Goal: Task Accomplishment & Management: Manage account settings

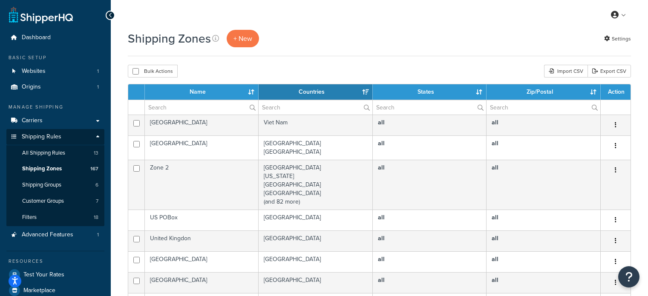
select select "15"
click at [179, 106] on input "text" at bounding box center [201, 107] width 113 height 14
type input "aust post"
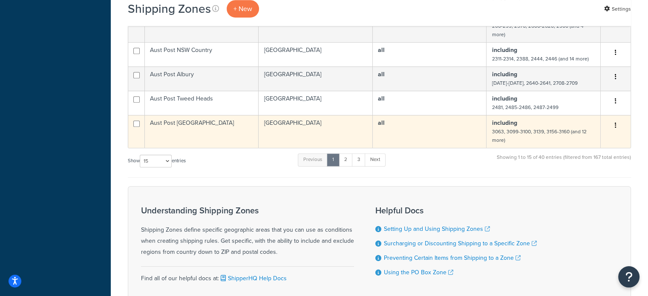
scroll to position [426, 0]
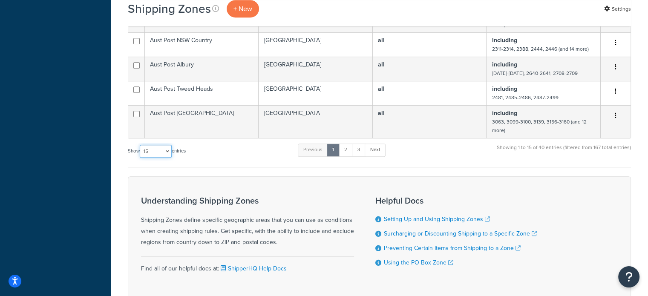
click at [167, 158] on select "10 15 25 50 100" at bounding box center [156, 151] width 32 height 13
select select "100"
click at [141, 158] on select "10 15 25 50 100" at bounding box center [156, 151] width 32 height 13
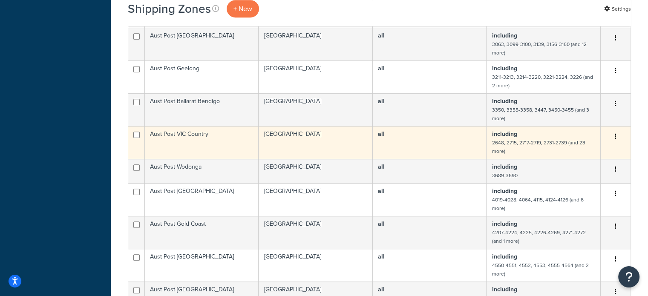
scroll to position [512, 0]
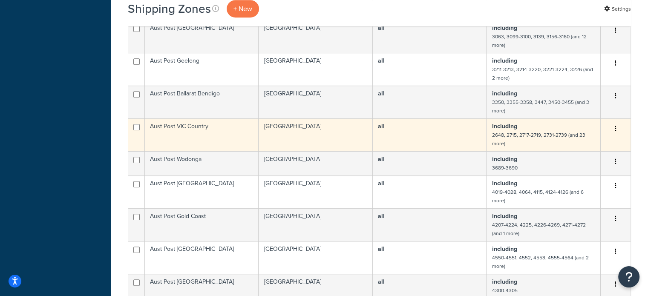
click at [228, 145] on td "Aust Post VIC Country" at bounding box center [202, 135] width 114 height 33
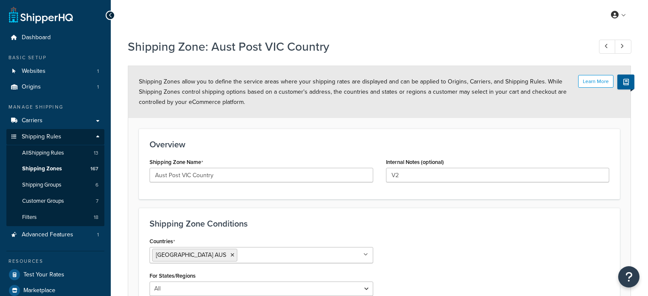
select select "including"
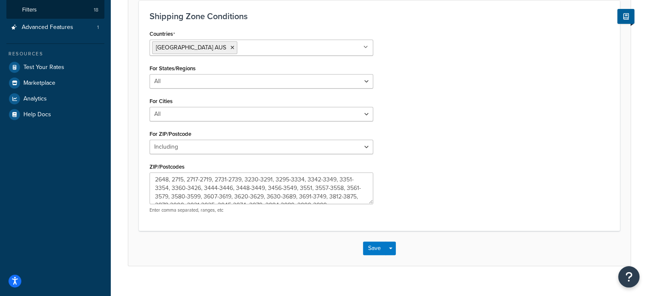
scroll to position [219, 0]
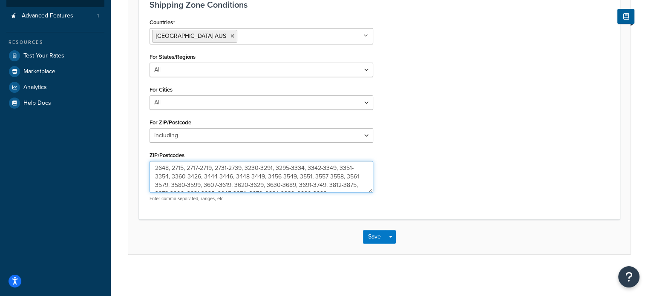
click at [251, 185] on textarea "2648, 2715, 2717-2719, 2731-2739, 3230-3291, 3295-3334, 3342-3349, 3351-3354, 3…" at bounding box center [262, 177] width 224 height 32
click at [281, 185] on textarea "2648, 2715, 2717-2719, 2731-2739, 3230-3291, 3295-3334, 3342-3349, 3351-3354, 3…" at bounding box center [262, 177] width 224 height 32
type textarea "2648, 2715, 2717-2719, 2731-2739, 3230-3291, 3295-3334, 3342-3349, 3351-3354, 3…"
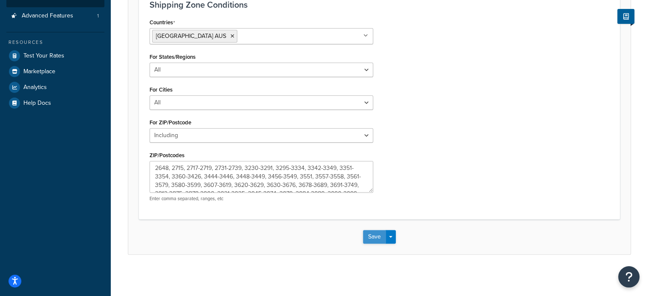
click at [374, 234] on button "Save" at bounding box center [374, 237] width 23 height 14
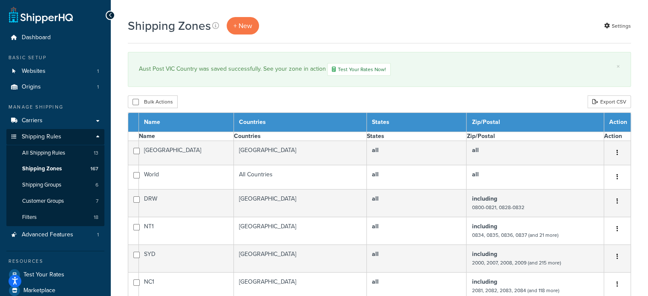
select select "15"
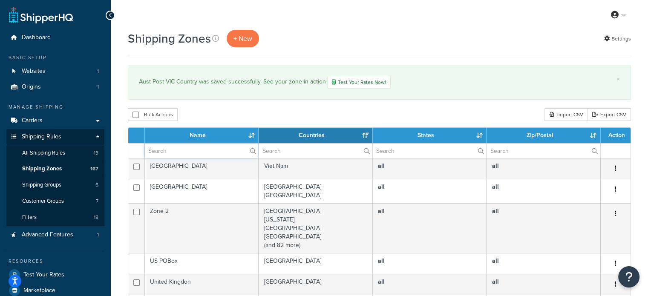
click at [182, 147] on input "text" at bounding box center [201, 151] width 113 height 14
type input "aust post"
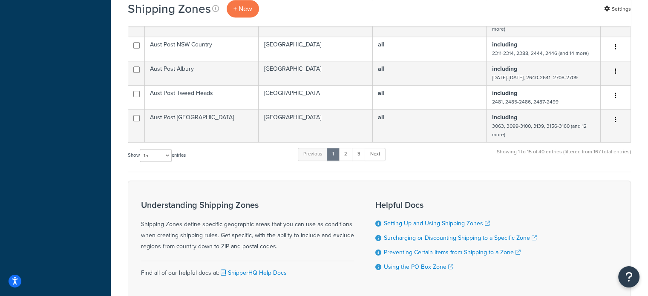
scroll to position [469, 0]
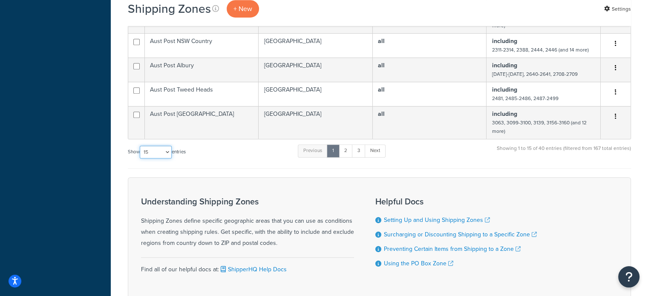
click at [153, 158] on select "10 15 25 50 100" at bounding box center [156, 152] width 32 height 13
select select "100"
click at [141, 159] on select "10 15 25 50 100" at bounding box center [156, 152] width 32 height 13
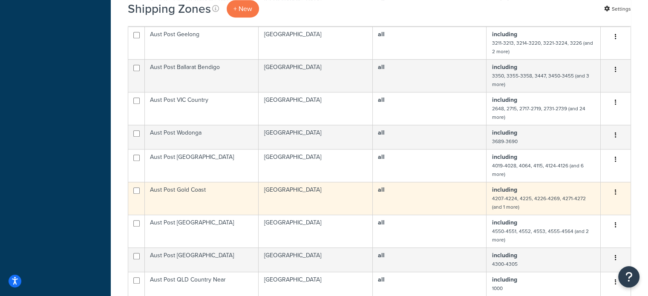
scroll to position [597, 0]
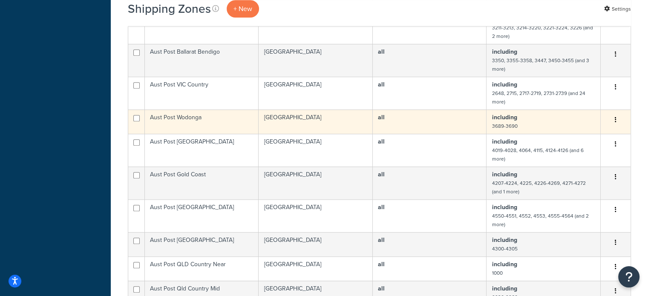
click at [213, 124] on td "Aust Post Wodonga" at bounding box center [202, 122] width 114 height 24
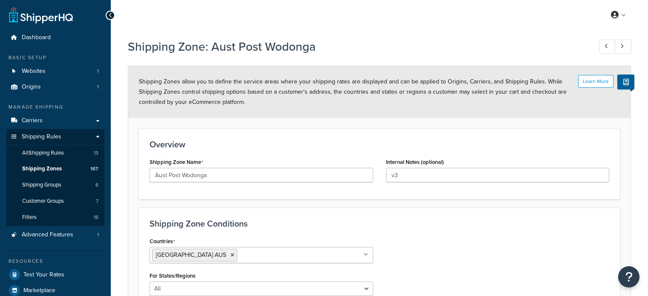
select select "including"
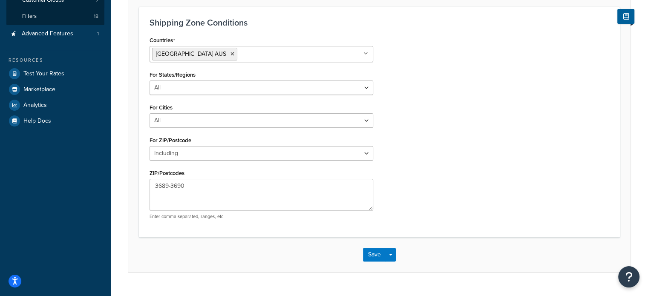
scroll to position [213, 0]
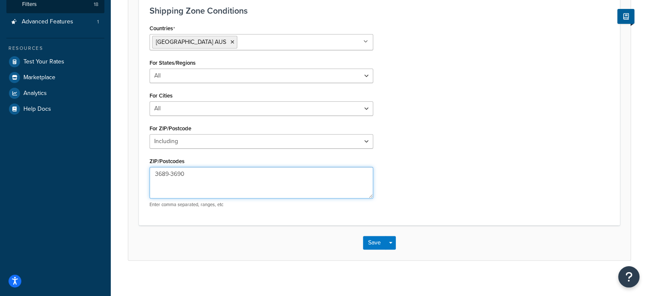
click at [156, 172] on textarea "3689-3690" at bounding box center [262, 183] width 224 height 32
type textarea "3677, 3689-3690"
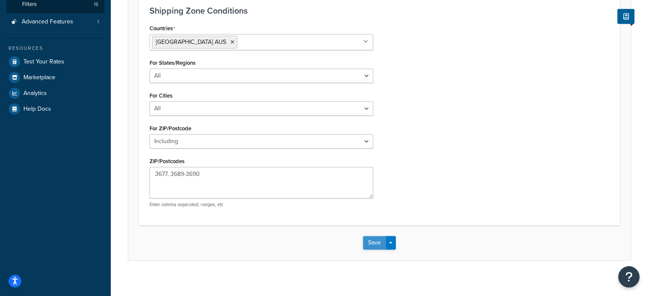
click at [370, 241] on button "Save" at bounding box center [374, 243] width 23 height 14
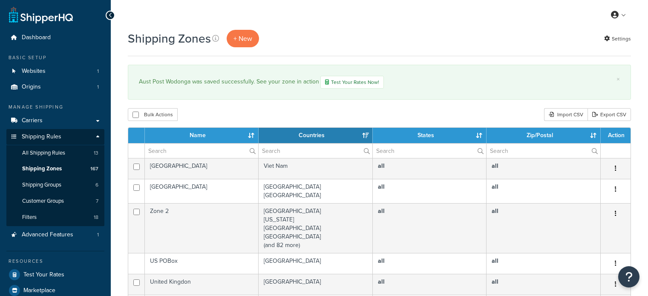
select select "15"
click at [205, 151] on input "text" at bounding box center [201, 151] width 113 height 14
type input "aust post"
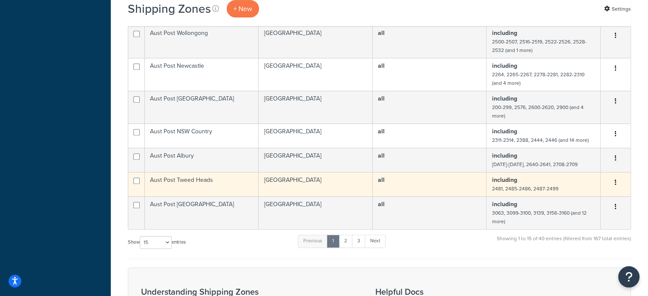
scroll to position [384, 0]
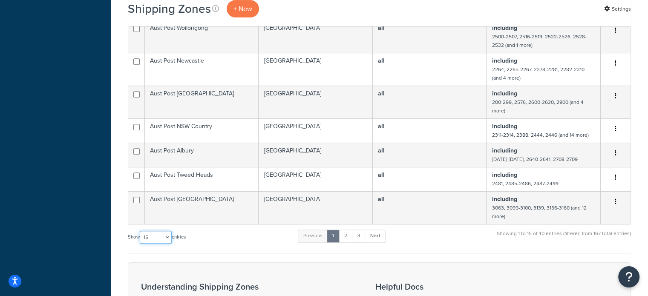
click at [148, 240] on select "10 15 25 50 100" at bounding box center [156, 237] width 32 height 13
select select "100"
click at [141, 244] on select "10 15 25 50 100" at bounding box center [156, 237] width 32 height 13
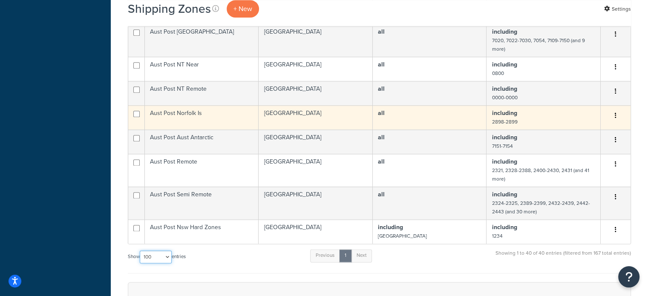
scroll to position [1066, 0]
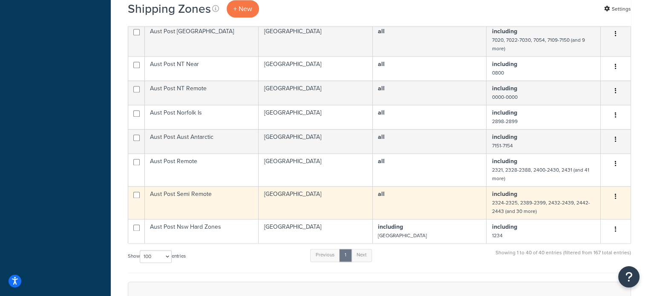
click at [227, 216] on td "Aust Post Semi Remote" at bounding box center [202, 202] width 114 height 33
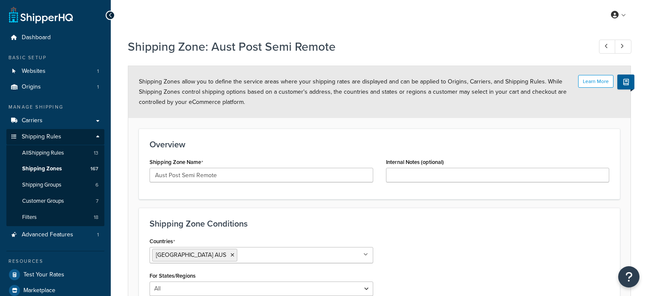
select select "including"
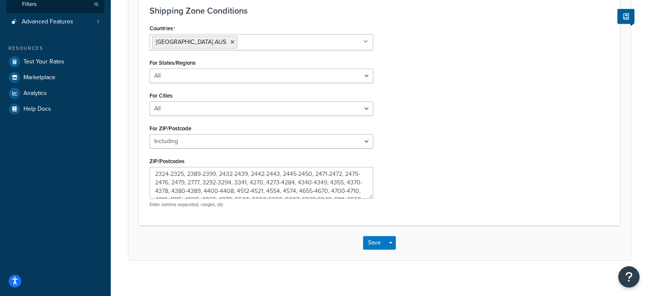
scroll to position [219, 0]
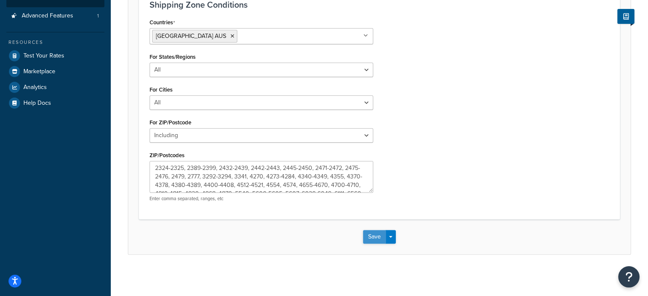
click at [381, 237] on button "Save" at bounding box center [374, 237] width 23 height 14
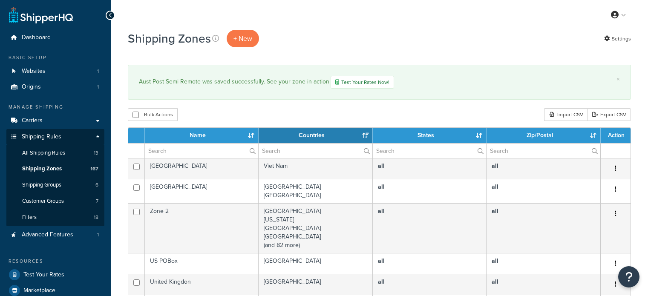
select select "15"
click at [195, 148] on input "text" at bounding box center [201, 151] width 113 height 14
type input "aust post"
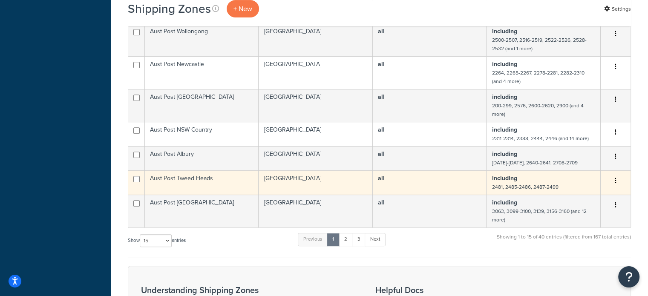
scroll to position [384, 0]
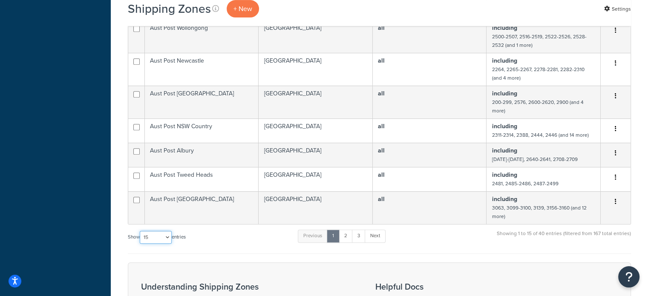
click at [158, 243] on select "10 15 25 50 100" at bounding box center [156, 237] width 32 height 13
select select "100"
click at [141, 244] on select "10 15 25 50 100" at bounding box center [156, 237] width 32 height 13
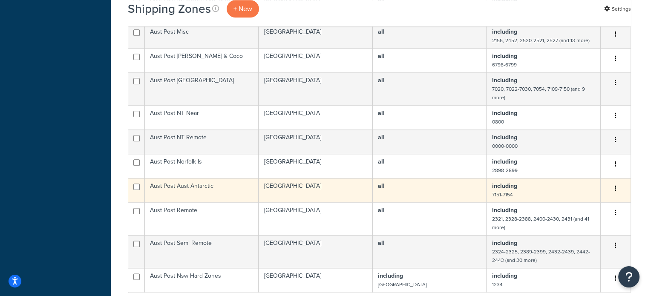
scroll to position [1023, 0]
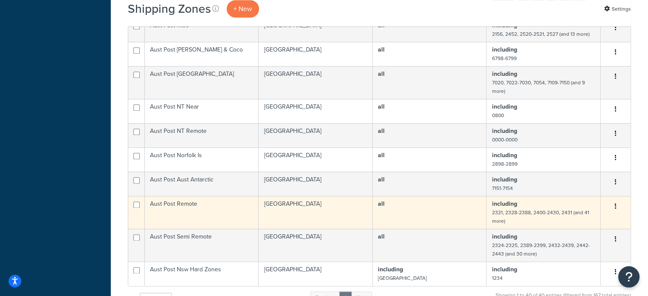
click at [208, 221] on td "Aust Post Remote" at bounding box center [202, 212] width 114 height 33
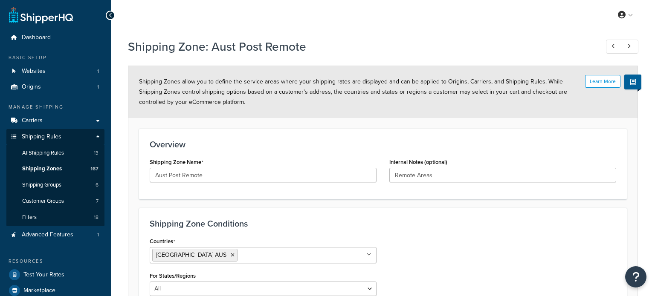
select select "including"
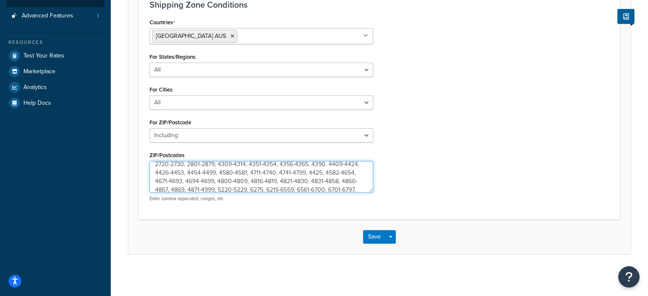
scroll to position [17, 0]
click at [353, 175] on textarea "2321, 2328-2388, 2400-2430, 2431, 2440-2441, 2449, 2453-2454, 2462-2463, 2536-2…" at bounding box center [262, 177] width 224 height 32
type textarea "2321, 2328-2388, 2400-2430, 2431, 2440-2441, 2449, 2453-2454, 2462-2463, 2536-2…"
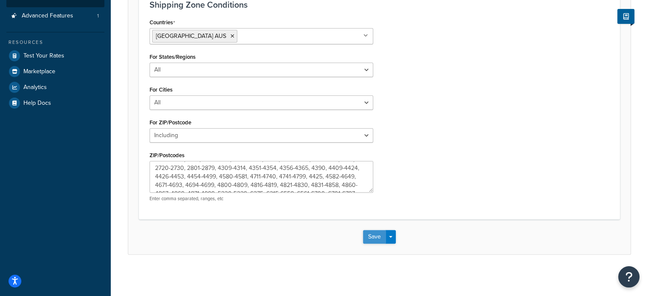
click at [373, 234] on button "Save" at bounding box center [374, 237] width 23 height 14
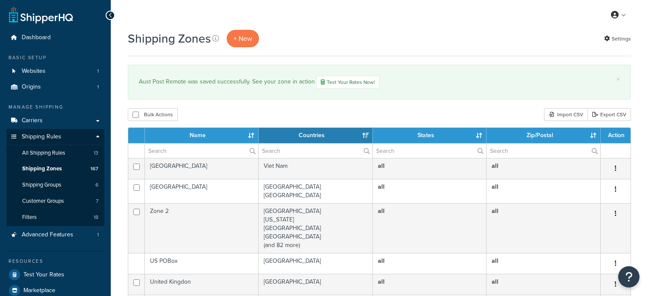
select select "15"
click at [200, 150] on input "text" at bounding box center [201, 151] width 113 height 14
type input "aust post"
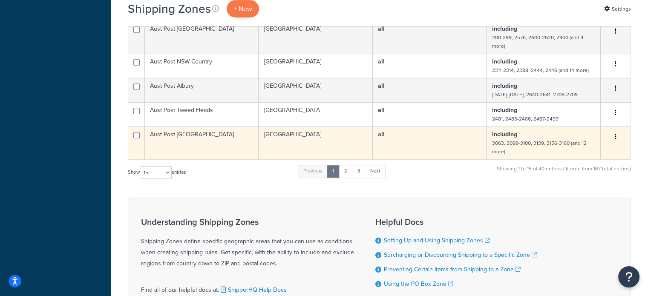
scroll to position [469, 0]
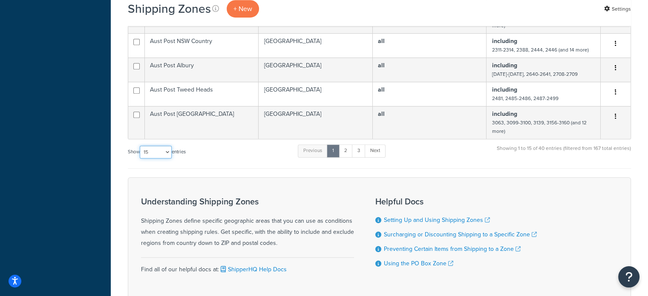
click at [160, 159] on select "10 15 25 50 100" at bounding box center [156, 152] width 32 height 13
select select "100"
click at [141, 159] on select "10 15 25 50 100" at bounding box center [156, 152] width 32 height 13
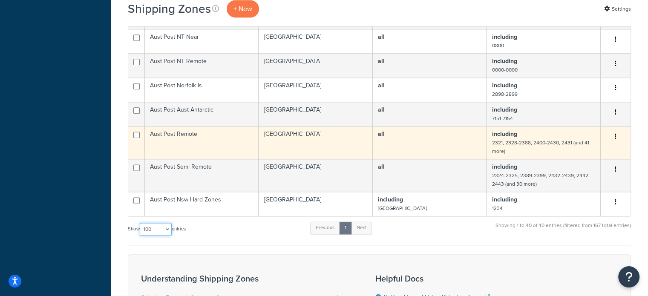
scroll to position [1108, 0]
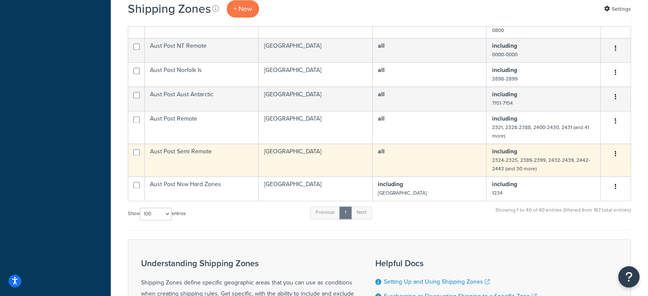
click at [199, 166] on td "Aust Post Semi Remote" at bounding box center [202, 160] width 114 height 33
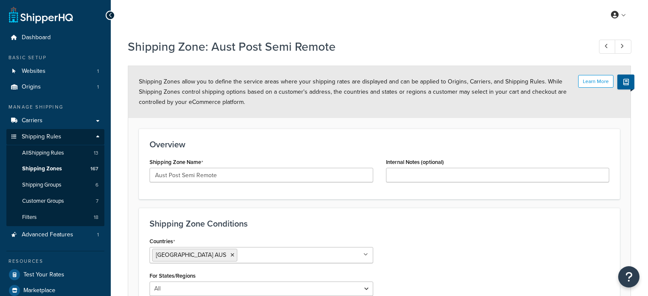
select select "including"
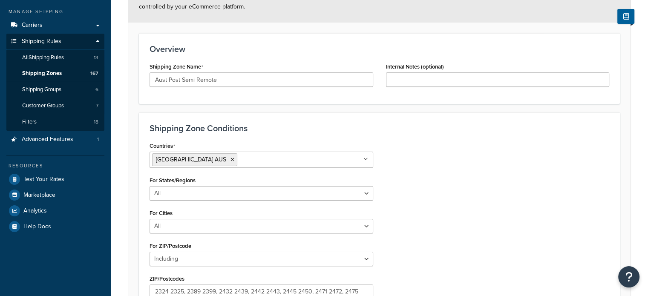
scroll to position [219, 0]
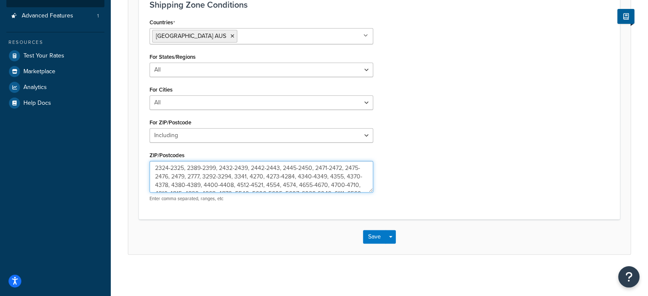
click at [310, 183] on textarea "2324-2325, 2389-2399, 2432-2439, 2442-2443, 2445-2450, 2471-2472, 2475-2476, 24…" at bounding box center [262, 177] width 224 height 32
type textarea "2324-2325, 2389-2399, 2432-2439, 2442-2443, 2445-2450, 2471-2472, 2475-2476, 24…"
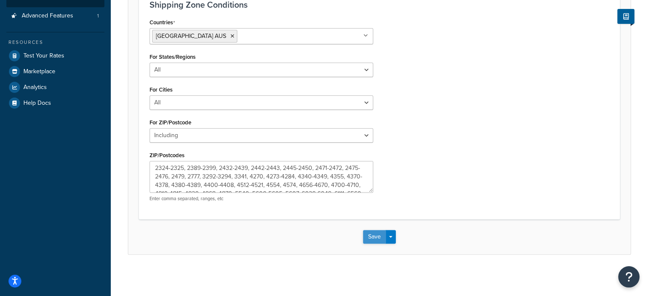
click at [370, 238] on button "Save" at bounding box center [374, 237] width 23 height 14
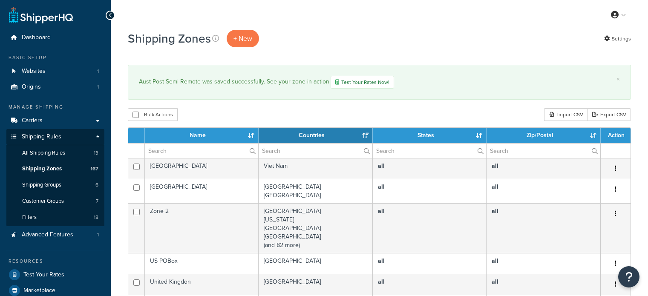
select select "15"
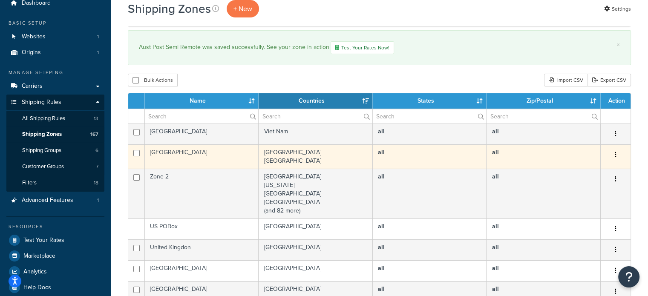
scroll to position [85, 0]
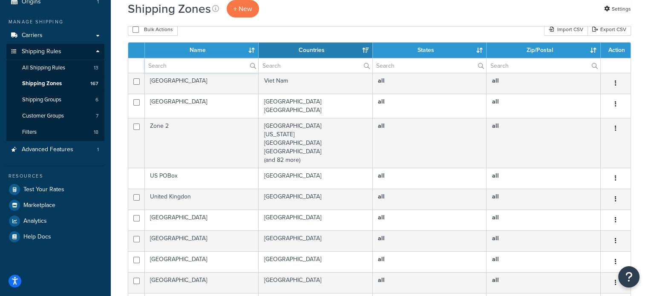
click at [194, 66] on input "text" at bounding box center [201, 65] width 113 height 14
type input "aust post"
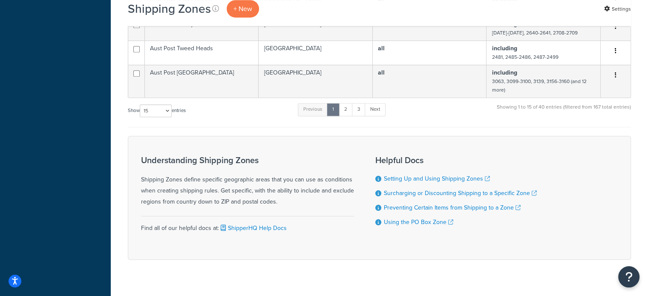
scroll to position [512, 0]
click at [159, 116] on select "10 15 25 50 100" at bounding box center [156, 109] width 32 height 13
select select "100"
click at [141, 116] on select "10 15 25 50 100" at bounding box center [156, 109] width 32 height 13
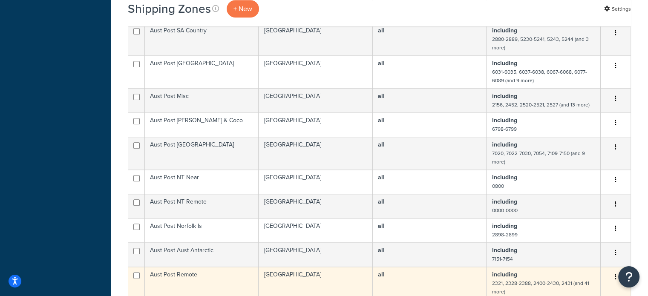
scroll to position [1066, 0]
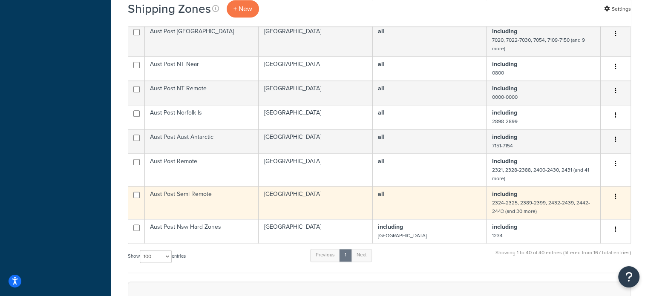
click at [196, 211] on td "Aust Post Semi Remote" at bounding box center [202, 202] width 114 height 33
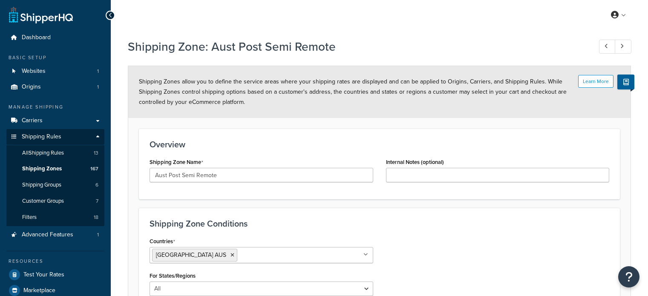
select select "including"
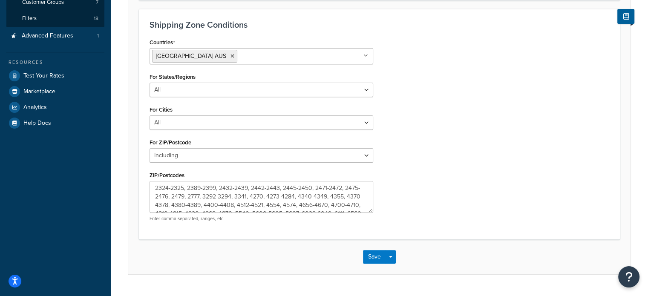
scroll to position [213, 0]
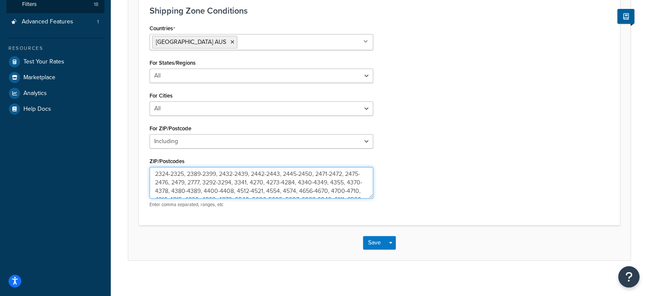
click at [298, 190] on textarea "2324-2325, 2389-2399, 2432-2439, 2442-2443, 2445-2450, 2471-2472, 2475-2476, 24…" at bounding box center [262, 183] width 224 height 32
type textarea "2324-2325, 2389-2399, 2432-2439, 2442-2443, 2445-2450, 2471-2472, 2475-2476, 24…"
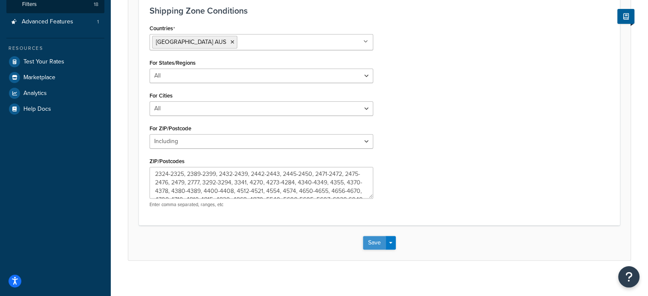
click at [368, 242] on button "Save" at bounding box center [374, 243] width 23 height 14
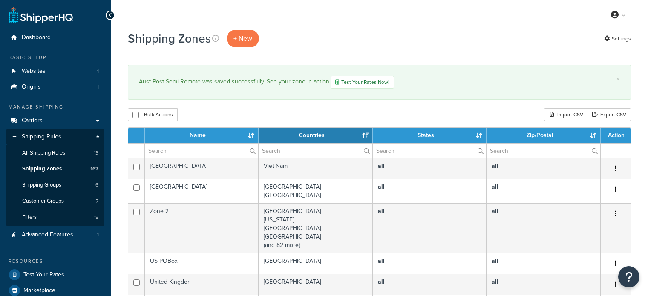
select select "15"
